Goal: Task Accomplishment & Management: Use online tool/utility

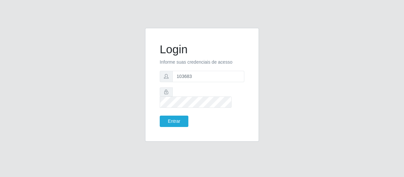
drag, startPoint x: 197, startPoint y: 81, endPoint x: 129, endPoint y: 79, distance: 68.3
click at [129, 79] on div "Login Informe suas credenciais de acesso 103683 Entrar" at bounding box center [202, 89] width 371 height 122
click at [186, 81] on input "text" at bounding box center [208, 76] width 72 height 11
type input "[EMAIL_ADDRESS][DOMAIN_NAME]"
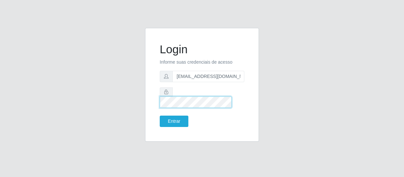
click at [160, 116] on button "Entrar" at bounding box center [174, 121] width 29 height 11
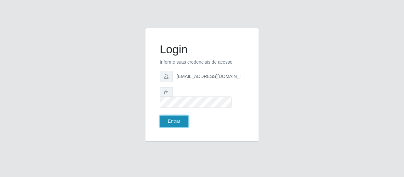
click at [167, 116] on button "Entrar" at bounding box center [174, 121] width 29 height 11
click at [168, 117] on button "Entrar" at bounding box center [174, 121] width 29 height 11
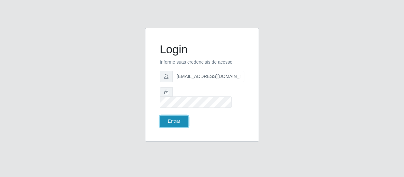
click at [168, 117] on button "Entrar" at bounding box center [174, 121] width 29 height 11
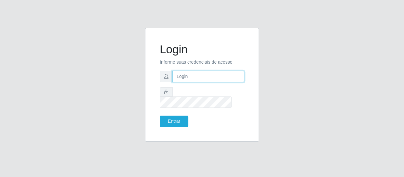
click at [177, 82] on input "text" at bounding box center [208, 76] width 72 height 11
type input "[EMAIL_ADDRESS][DOMAIN_NAME]"
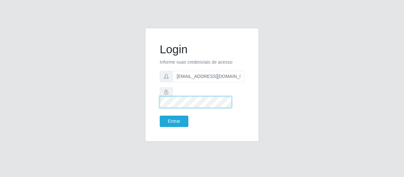
click at [160, 116] on button "Entrar" at bounding box center [174, 121] width 29 height 11
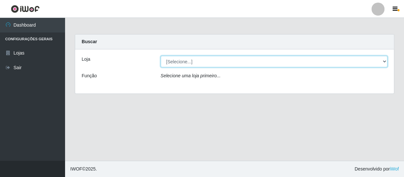
click at [185, 66] on select "[Selecione...] SuperFácil Atacado - São Gonçalo do Amarante" at bounding box center [274, 61] width 227 height 11
click at [161, 56] on select "[Selecione...] SuperFácil Atacado - São Gonçalo do Amarante" at bounding box center [274, 61] width 227 height 11
click at [188, 57] on select "[Selecione...] SuperFácil Atacado - São Gonçalo do Amarante" at bounding box center [274, 61] width 227 height 11
click at [161, 56] on select "[Selecione...] SuperFácil Atacado - São Gonçalo do Amarante" at bounding box center [274, 61] width 227 height 11
click at [195, 66] on select "[Selecione...] SuperFácil Atacado - São Gonçalo do Amarante" at bounding box center [274, 61] width 227 height 11
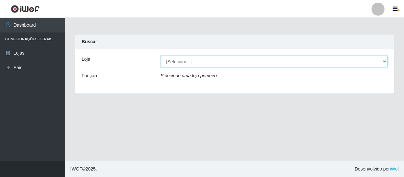
select select "408"
click at [161, 56] on select "[Selecione...] SuperFácil Atacado - São Gonçalo do Amarante" at bounding box center [274, 61] width 227 height 11
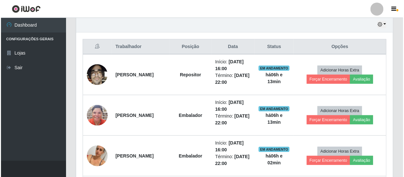
scroll to position [266, 0]
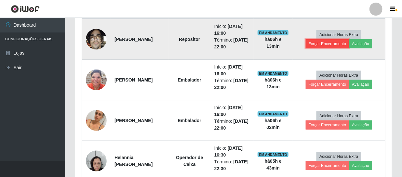
click at [326, 42] on button "Forçar Encerramento" at bounding box center [328, 43] width 44 height 9
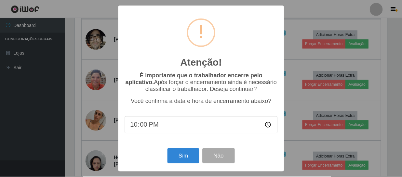
scroll to position [135, 314]
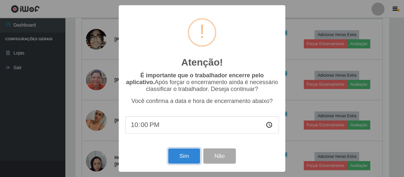
click at [177, 162] on button "Sim" at bounding box center [184, 156] width 32 height 15
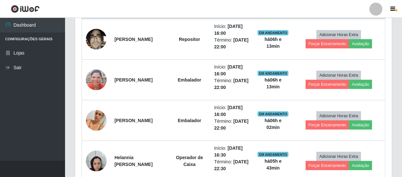
scroll to position [135, 317]
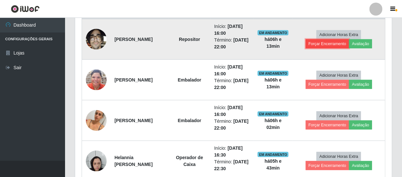
click at [330, 43] on button "Forçar Encerramento" at bounding box center [328, 43] width 44 height 9
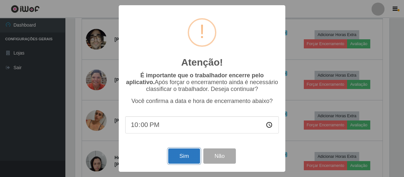
click at [185, 160] on button "Sim" at bounding box center [184, 156] width 32 height 15
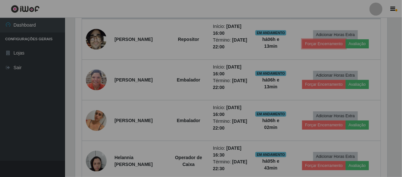
scroll to position [135, 317]
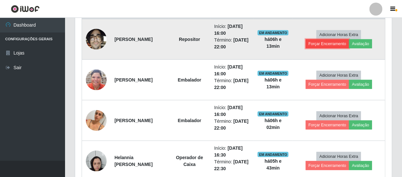
click at [330, 45] on button "Forçar Encerramento" at bounding box center [328, 43] width 44 height 9
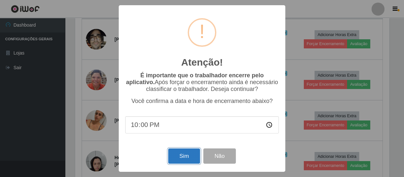
click at [181, 154] on button "Sim" at bounding box center [184, 156] width 32 height 15
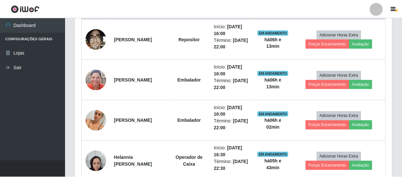
scroll to position [135, 317]
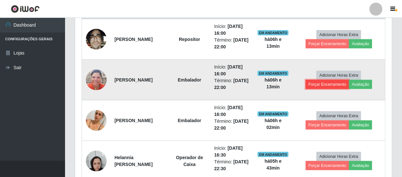
click at [334, 84] on button "Forçar Encerramento" at bounding box center [328, 84] width 44 height 9
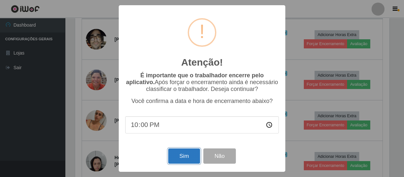
click at [174, 160] on button "Sim" at bounding box center [184, 156] width 32 height 15
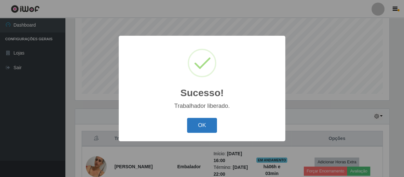
click at [198, 125] on button "OK" at bounding box center [202, 125] width 30 height 15
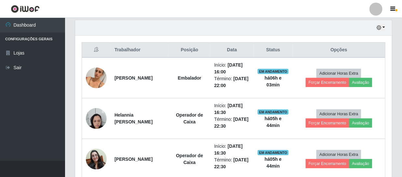
scroll to position [257, 0]
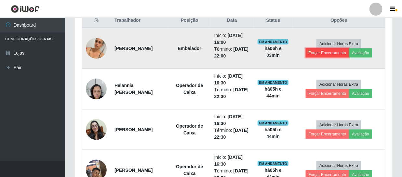
click at [324, 54] on button "Forçar Encerramento" at bounding box center [328, 52] width 44 height 9
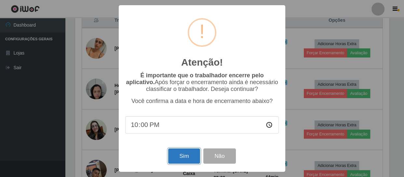
click at [183, 155] on button "Sim" at bounding box center [184, 156] width 32 height 15
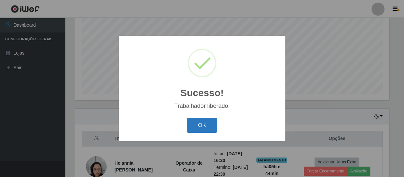
drag, startPoint x: 195, startPoint y: 126, endPoint x: 218, endPoint y: 107, distance: 29.8
click at [195, 126] on button "OK" at bounding box center [202, 125] width 30 height 15
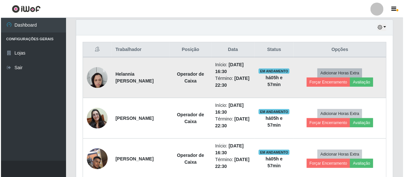
scroll to position [234, 0]
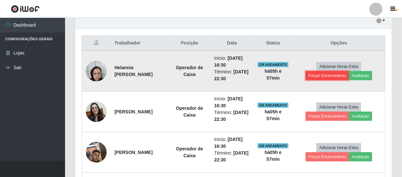
click at [340, 76] on button "Forçar Encerramento" at bounding box center [328, 75] width 44 height 9
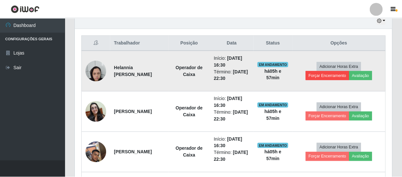
scroll to position [135, 314]
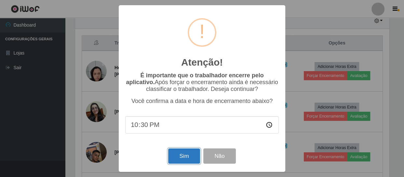
click at [186, 156] on button "Sim" at bounding box center [184, 156] width 32 height 15
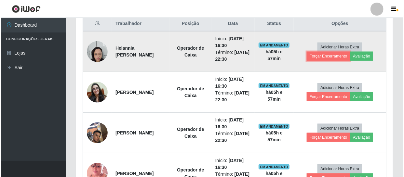
scroll to position [264, 0]
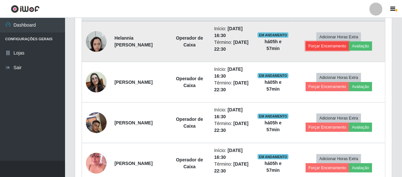
click at [330, 46] on button "Forçar Encerramento" at bounding box center [328, 46] width 44 height 9
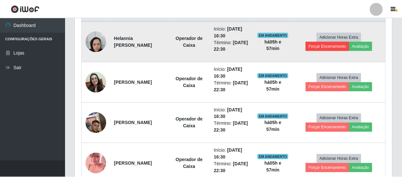
scroll to position [135, 314]
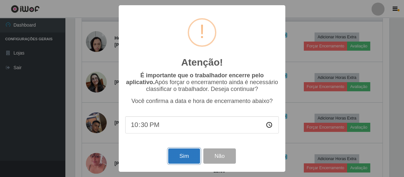
click at [179, 155] on button "Sim" at bounding box center [184, 156] width 32 height 15
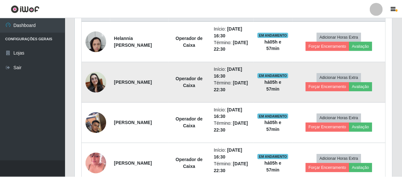
scroll to position [135, 317]
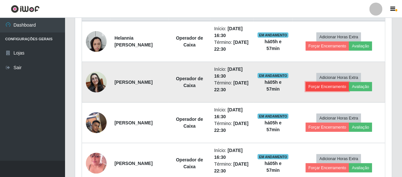
click at [327, 86] on button "Forçar Encerramento" at bounding box center [328, 86] width 44 height 9
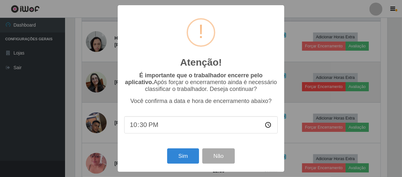
scroll to position [135, 314]
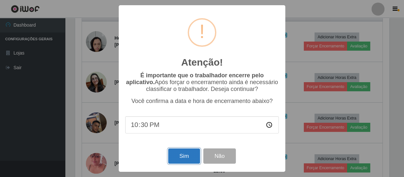
click at [182, 157] on button "Sim" at bounding box center [184, 156] width 32 height 15
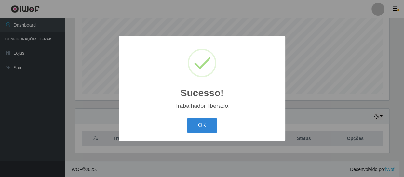
click at [314, 126] on div "Sucesso! × Trabalhador liberado. OK Cancel" at bounding box center [202, 88] width 404 height 177
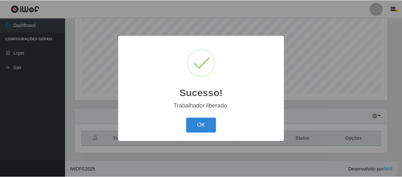
scroll to position [324996, 324817]
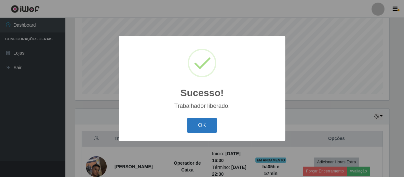
click at [202, 125] on button "OK" at bounding box center [202, 125] width 30 height 15
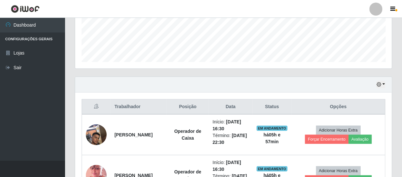
scroll to position [227, 0]
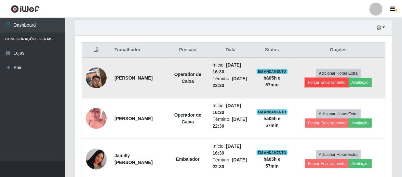
click at [331, 83] on button "Forçar Encerramento" at bounding box center [327, 82] width 44 height 9
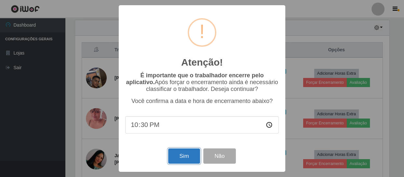
click at [186, 156] on button "Sim" at bounding box center [184, 156] width 32 height 15
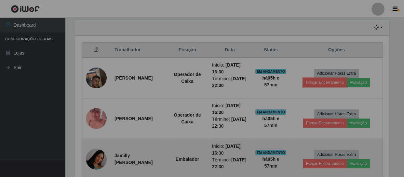
scroll to position [135, 317]
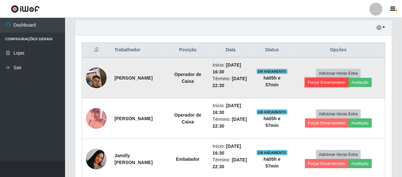
click at [328, 80] on button "Forçar Encerramento" at bounding box center [327, 82] width 44 height 9
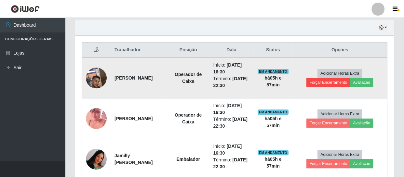
scroll to position [135, 314]
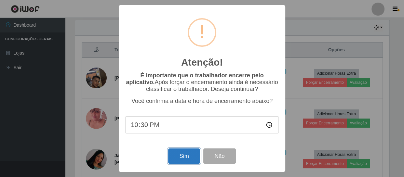
click at [185, 158] on button "Sim" at bounding box center [184, 156] width 32 height 15
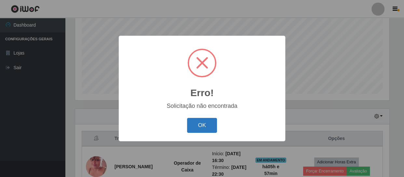
click at [206, 123] on button "OK" at bounding box center [202, 125] width 30 height 15
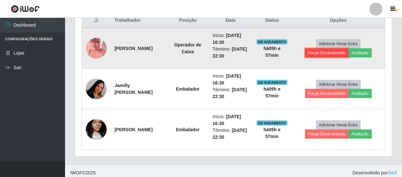
click at [325, 54] on button "Forçar Encerramento" at bounding box center [327, 52] width 44 height 9
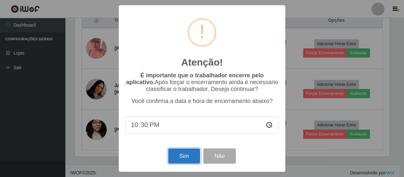
click at [177, 156] on button "Sim" at bounding box center [184, 156] width 32 height 15
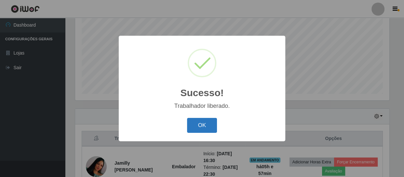
click at [205, 124] on button "OK" at bounding box center [202, 125] width 30 height 15
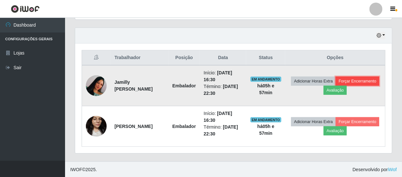
click at [336, 86] on button "Forçar Encerramento" at bounding box center [358, 81] width 44 height 9
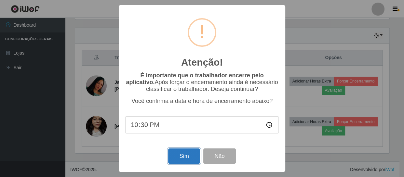
click at [178, 160] on button "Sim" at bounding box center [184, 156] width 32 height 15
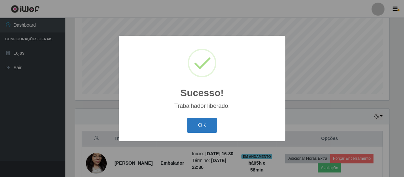
click at [199, 122] on button "OK" at bounding box center [202, 125] width 30 height 15
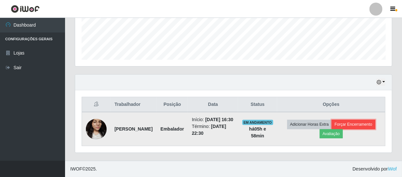
click at [354, 120] on button "Forçar Encerramento" at bounding box center [354, 124] width 44 height 9
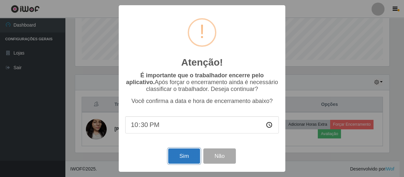
click at [182, 157] on button "Sim" at bounding box center [184, 156] width 32 height 15
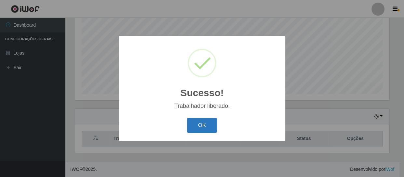
click at [206, 126] on button "OK" at bounding box center [202, 125] width 30 height 15
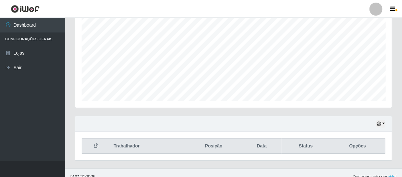
scroll to position [139, 0]
